Goal: Task Accomplishment & Management: Manage account settings

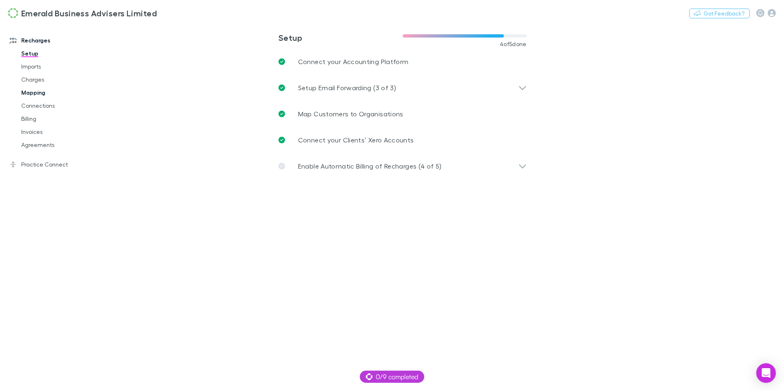
click at [33, 92] on link "Mapping" at bounding box center [58, 92] width 91 height 13
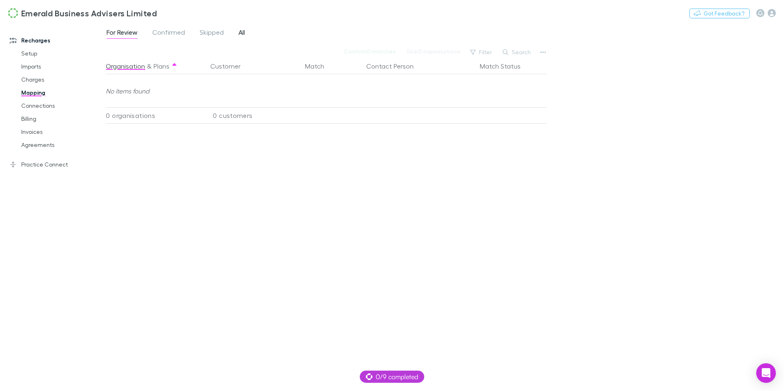
click at [244, 34] on span "All" at bounding box center [241, 33] width 7 height 11
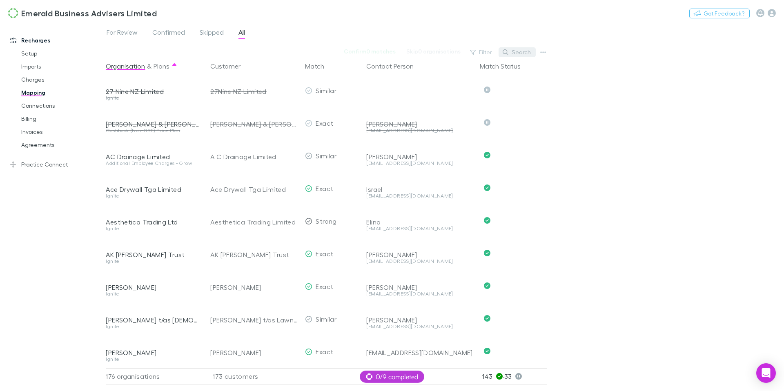
click at [515, 53] on button "Search" at bounding box center [516, 52] width 37 height 10
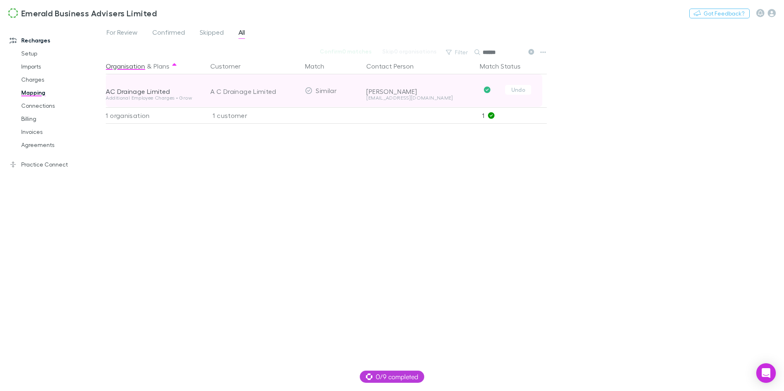
type input "******"
click at [140, 91] on div "AC Drainage Limited" at bounding box center [153, 91] width 95 height 8
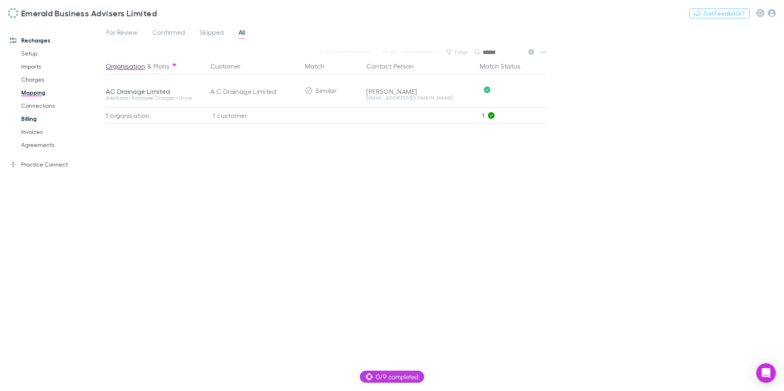
click at [34, 119] on link "Billing" at bounding box center [58, 118] width 91 height 13
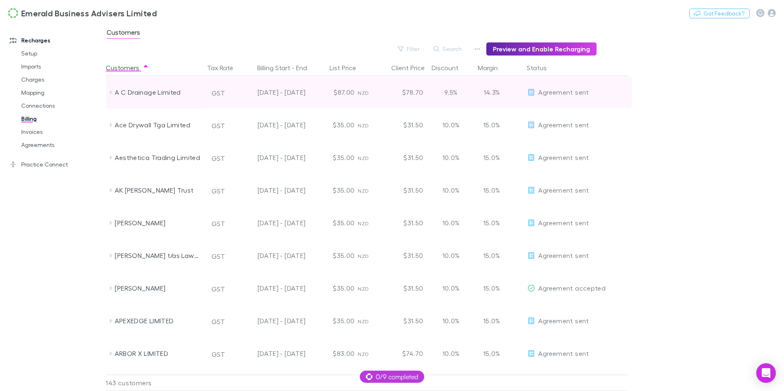
click at [112, 93] on icon at bounding box center [110, 92] width 7 height 7
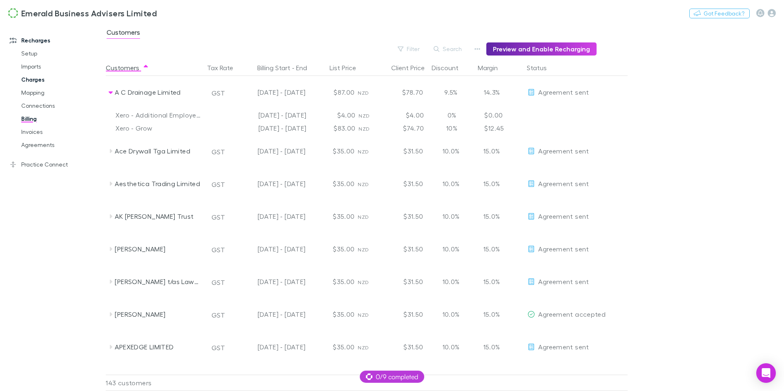
click at [30, 78] on link "Charges" at bounding box center [58, 79] width 91 height 13
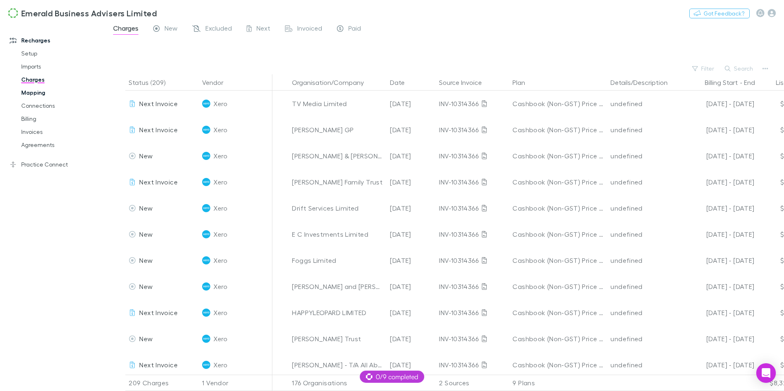
click at [33, 94] on link "Mapping" at bounding box center [58, 92] width 91 height 13
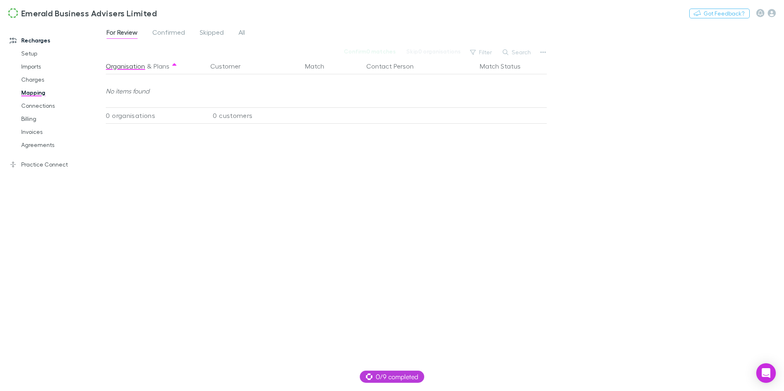
click at [246, 30] on div "For Review Confirmed Skipped All" at bounding box center [179, 33] width 147 height 13
click at [244, 33] on span "All" at bounding box center [241, 33] width 7 height 11
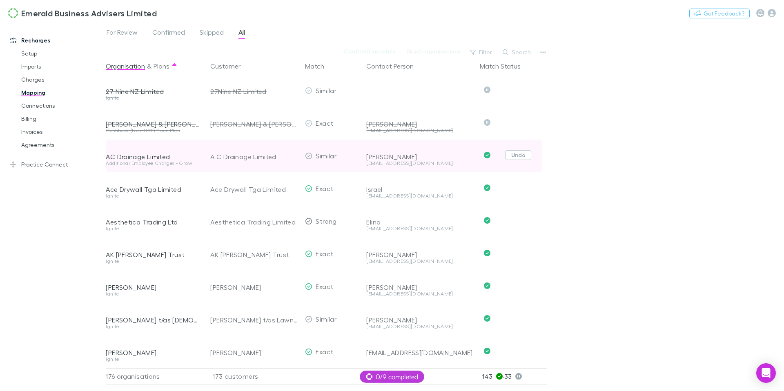
click at [516, 155] on button "Undo" at bounding box center [518, 155] width 26 height 10
click at [525, 158] on button "Skip" at bounding box center [525, 156] width 26 height 10
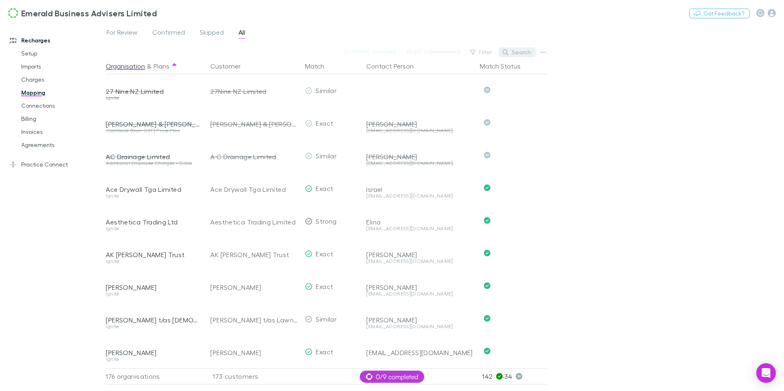
click at [521, 52] on button "Search" at bounding box center [516, 52] width 37 height 10
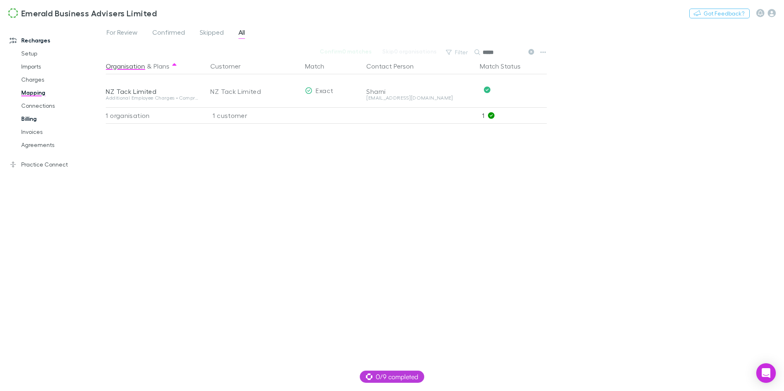
type input "*****"
click at [26, 120] on link "Billing" at bounding box center [58, 118] width 91 height 13
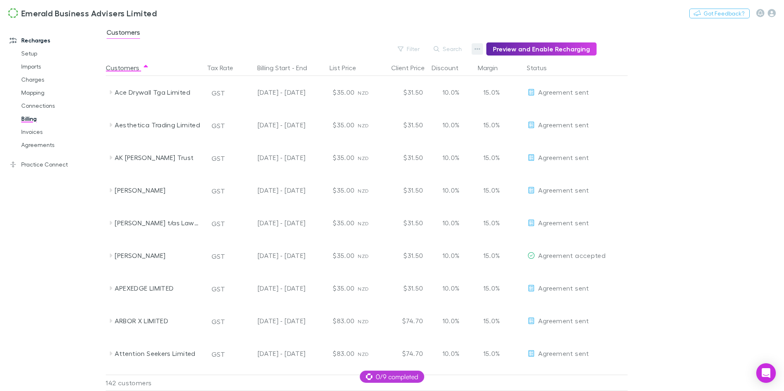
click at [480, 46] on icon "button" at bounding box center [477, 49] width 6 height 7
click at [557, 47] on div at bounding box center [392, 195] width 784 height 391
click at [550, 49] on button "Preview and Enable Recharging" at bounding box center [541, 48] width 110 height 13
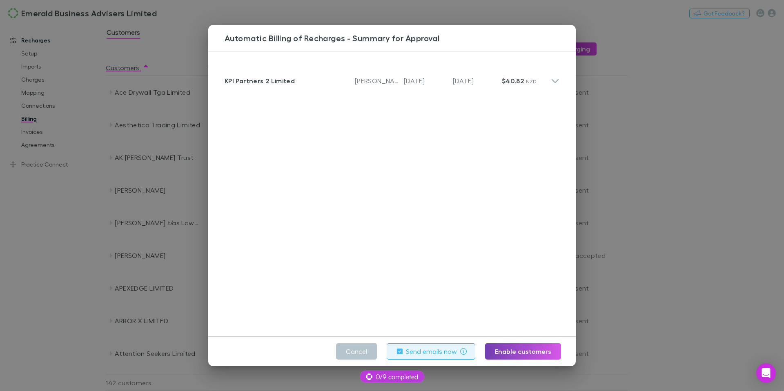
click at [522, 353] on button "Enable customers" at bounding box center [523, 351] width 76 height 16
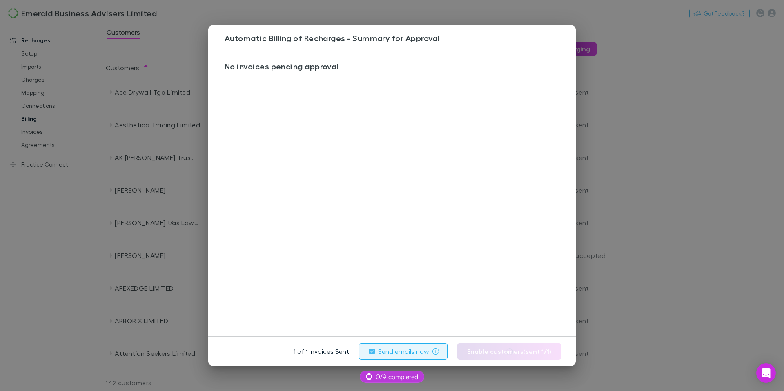
click at [388, 9] on div "Automatic Billing of Recharges - Summary for Approval No invoices pending appro…" at bounding box center [392, 195] width 784 height 391
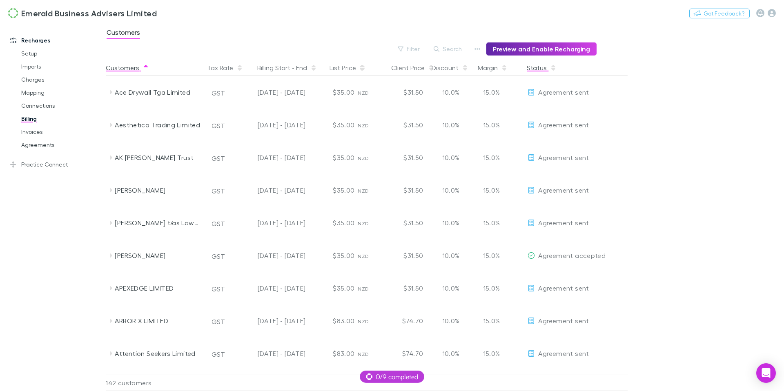
click at [543, 71] on button "Status" at bounding box center [541, 68] width 30 height 16
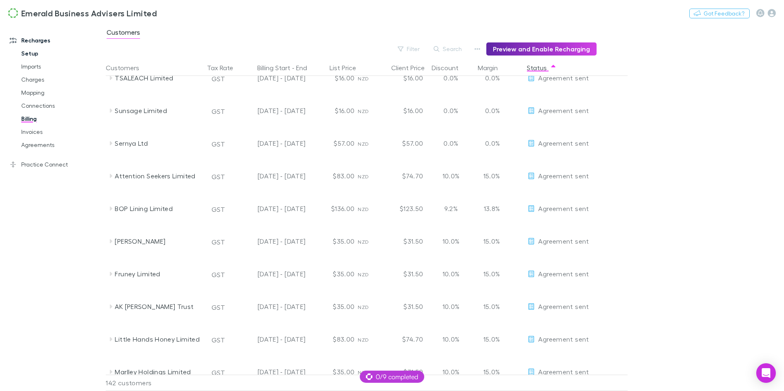
scroll to position [3278, 0]
